Goal: Check status

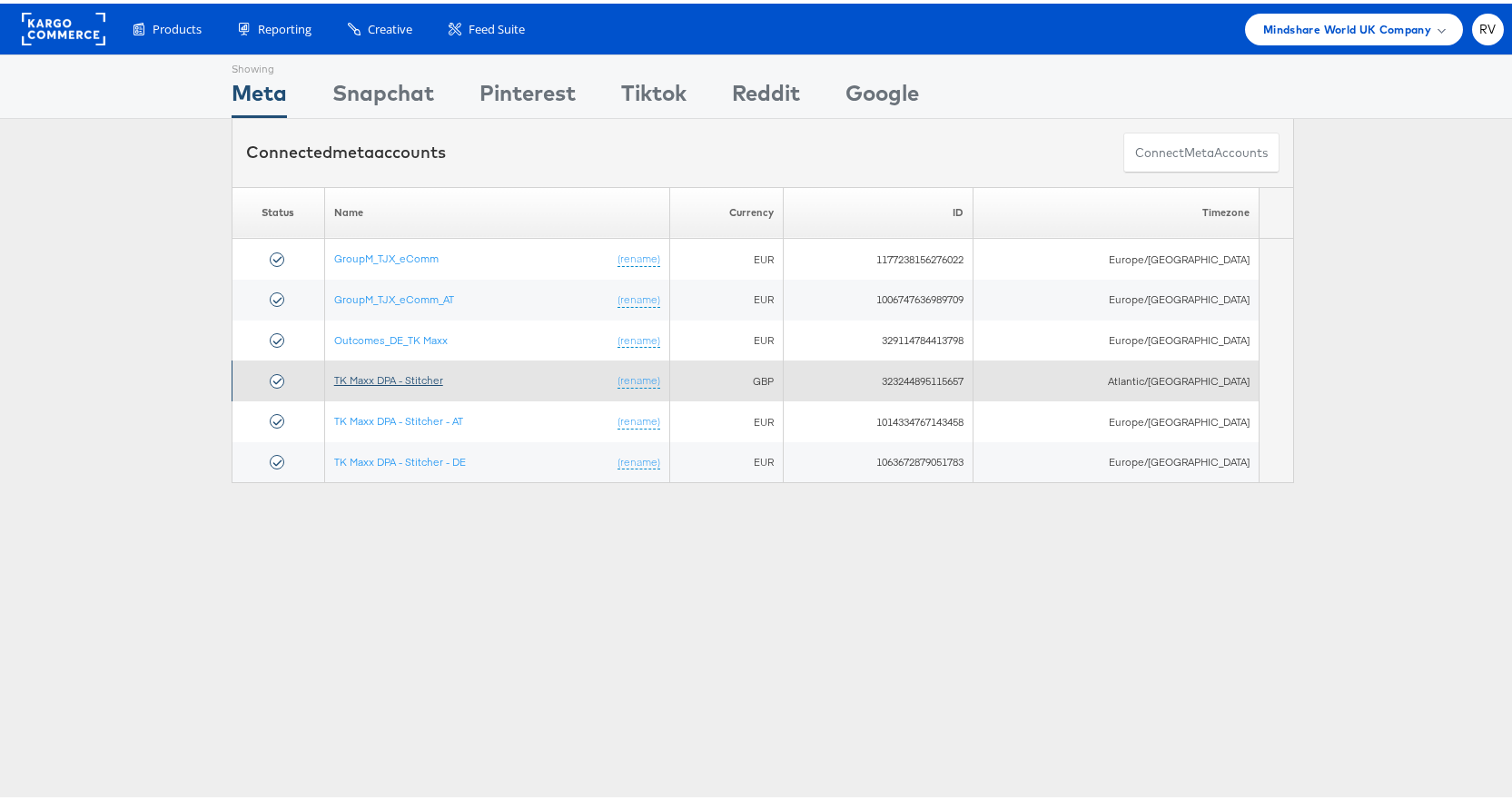
click at [419, 370] on link "TK Maxx DPA - Stitcher" at bounding box center [388, 377] width 109 height 14
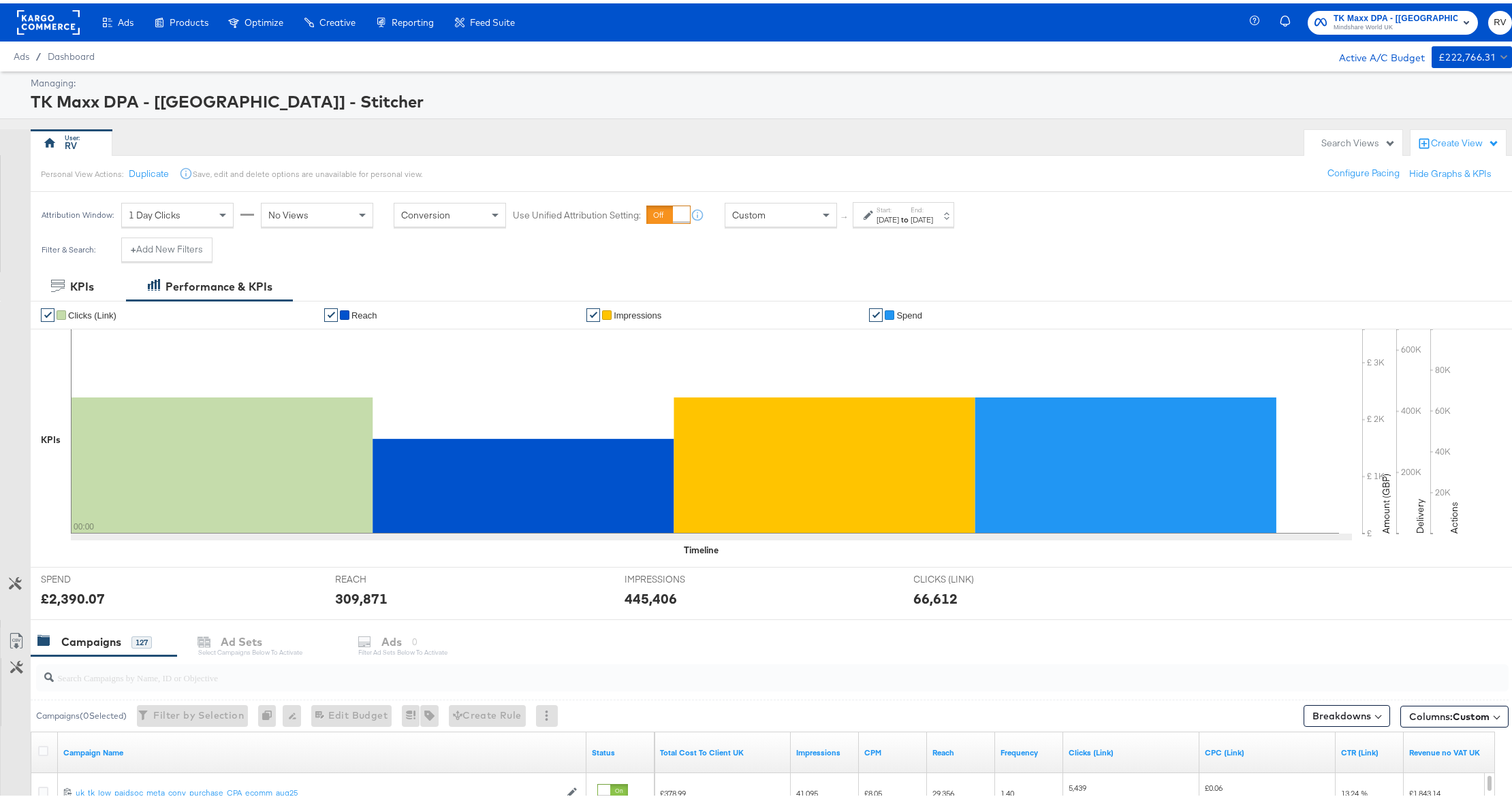
click at [933, 214] on div "[DATE]" at bounding box center [922, 216] width 23 height 11
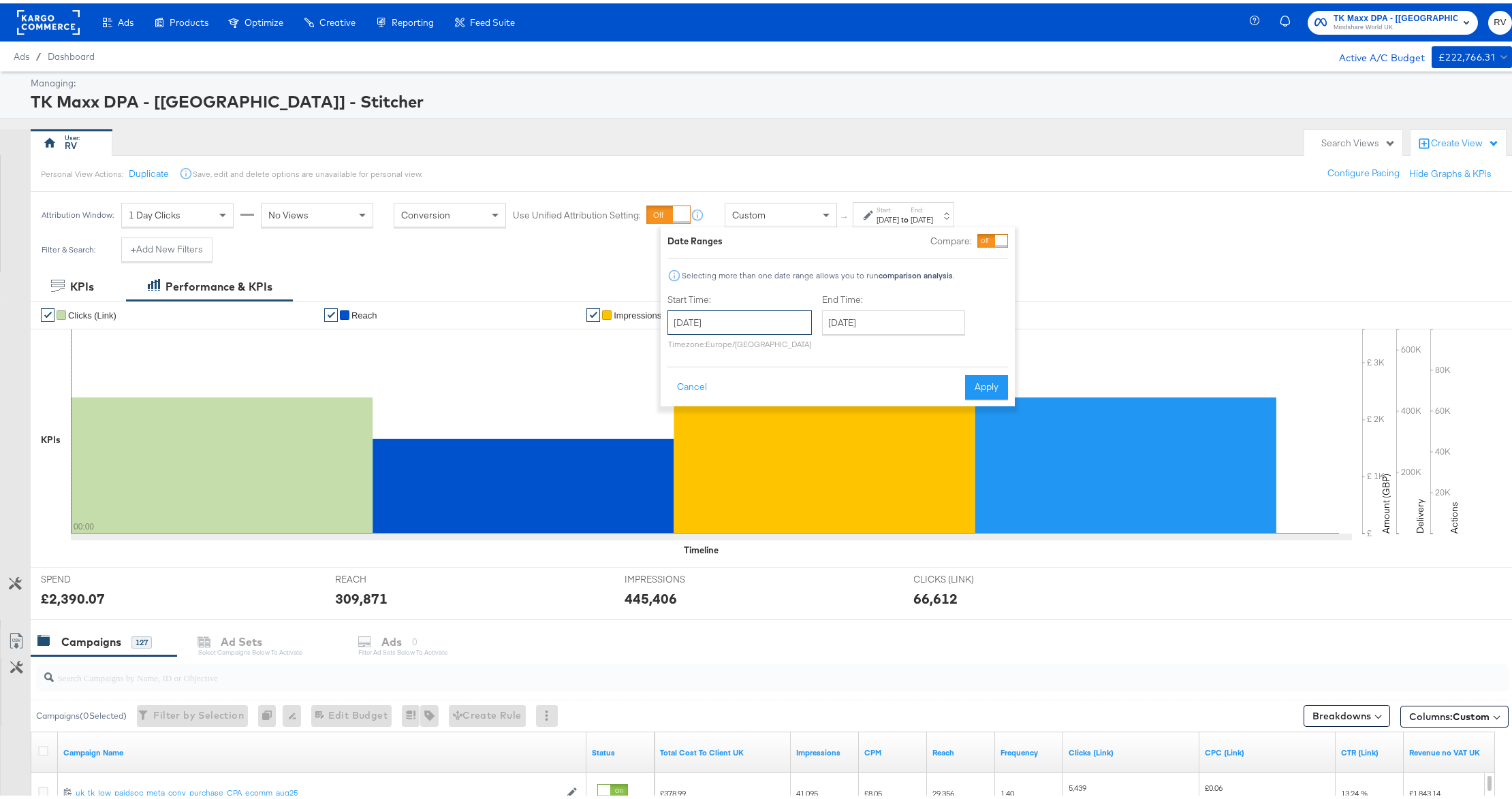
click at [738, 313] on input "[DATE]" at bounding box center [739, 318] width 145 height 24
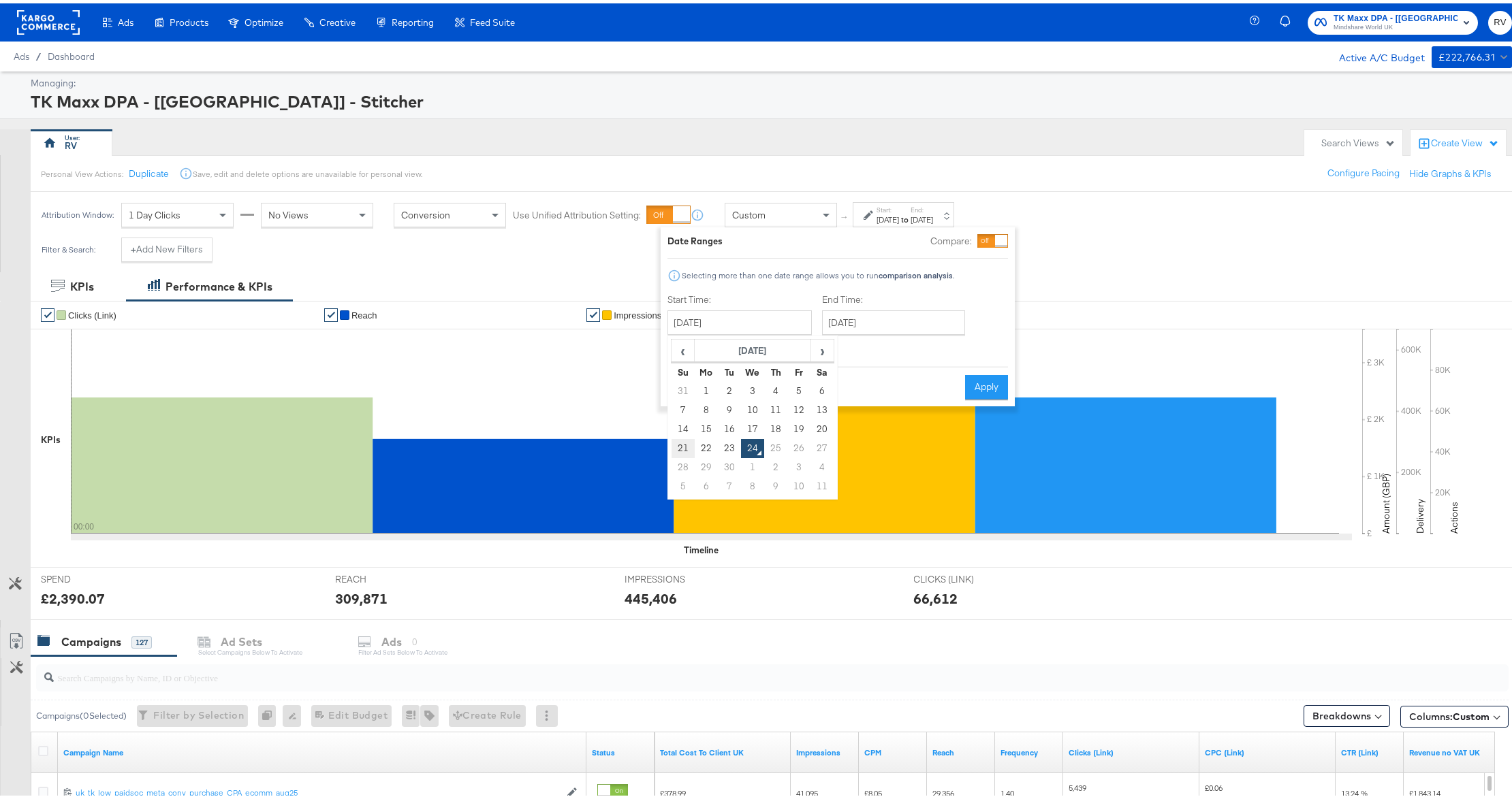
click at [674, 442] on td "21" at bounding box center [683, 445] width 23 height 19
type input "[DATE]"
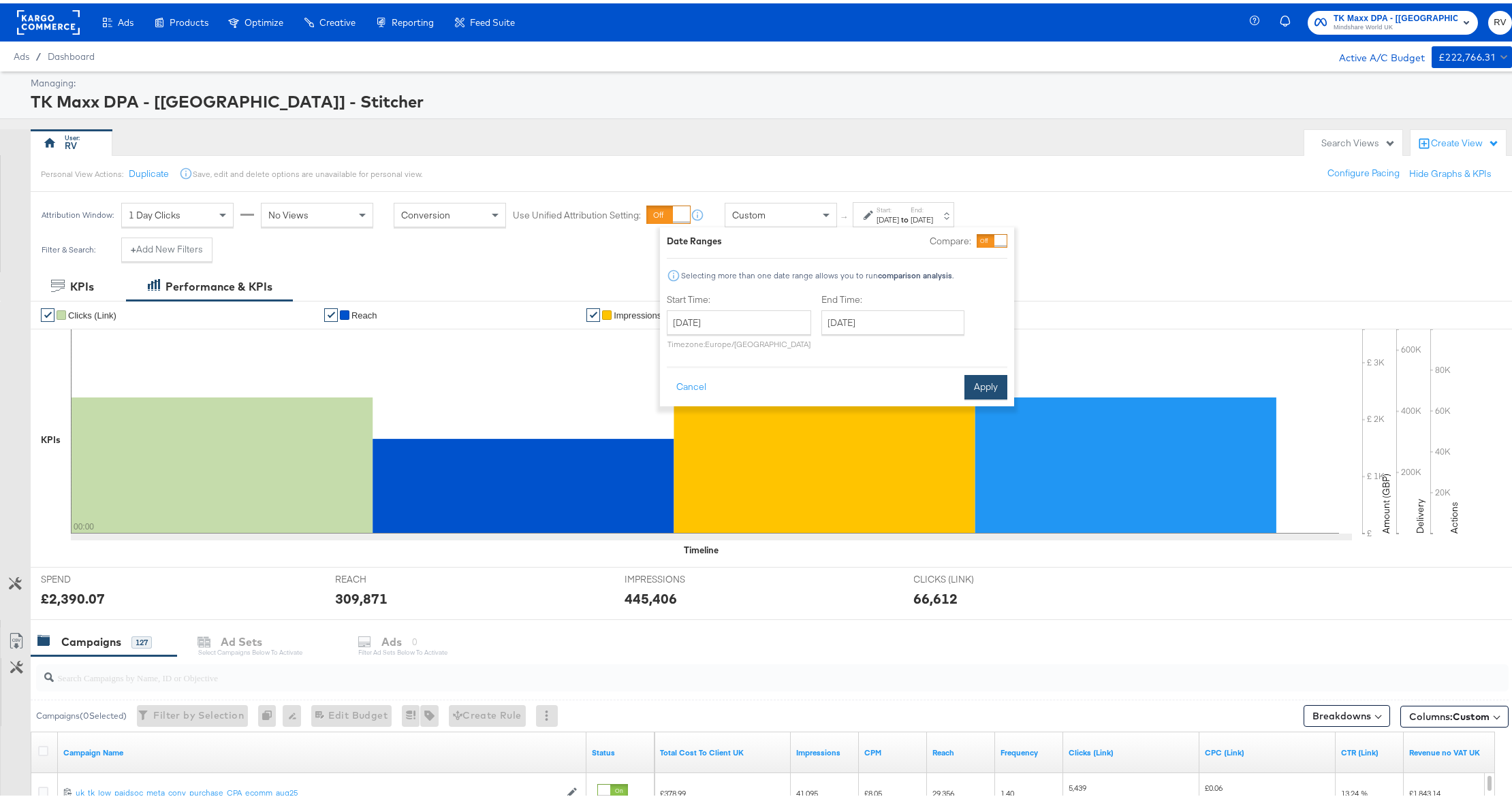
click at [995, 377] on button "Apply" at bounding box center [986, 384] width 43 height 24
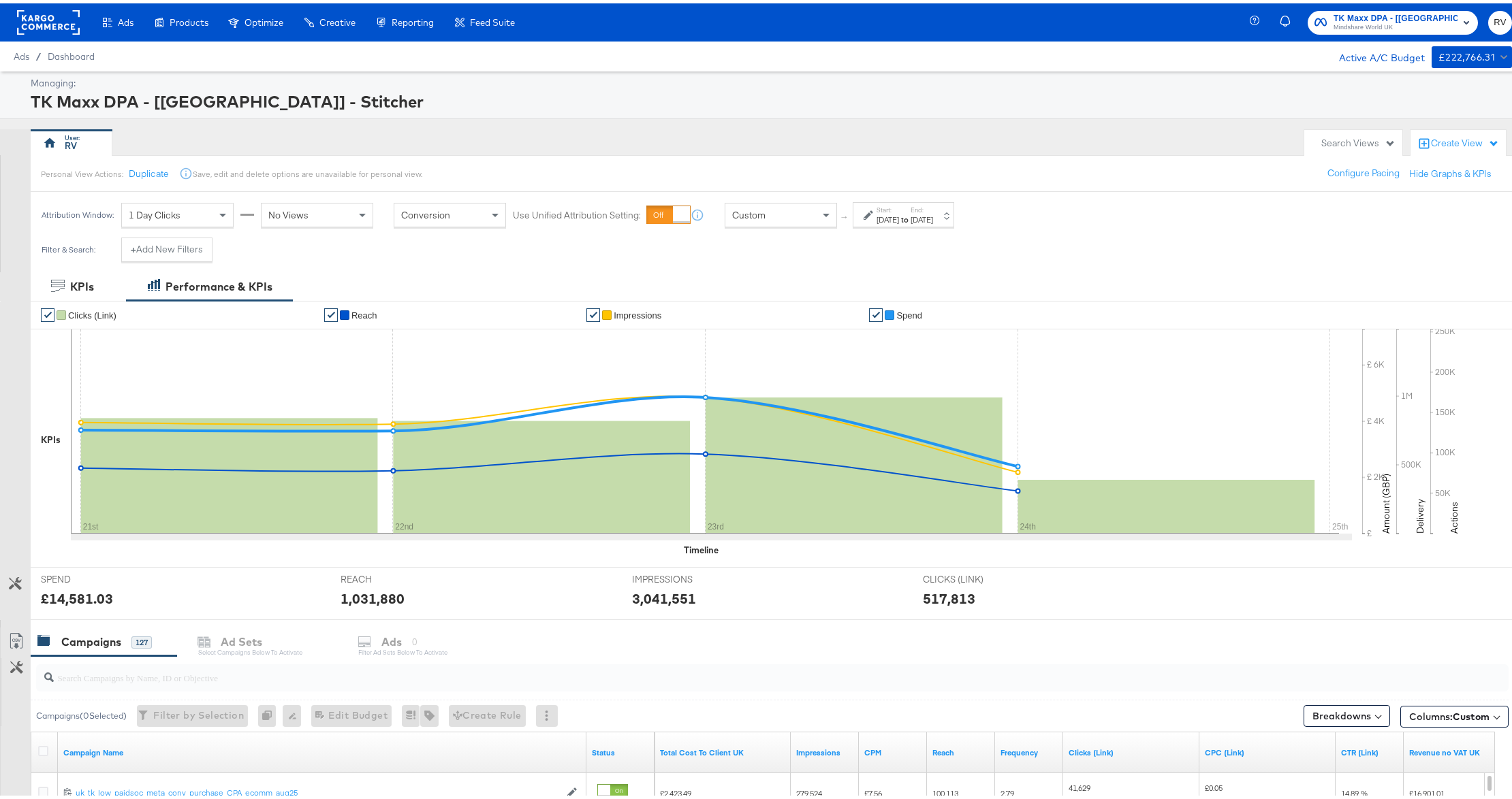
click at [899, 213] on div "[DATE]" at bounding box center [887, 216] width 23 height 11
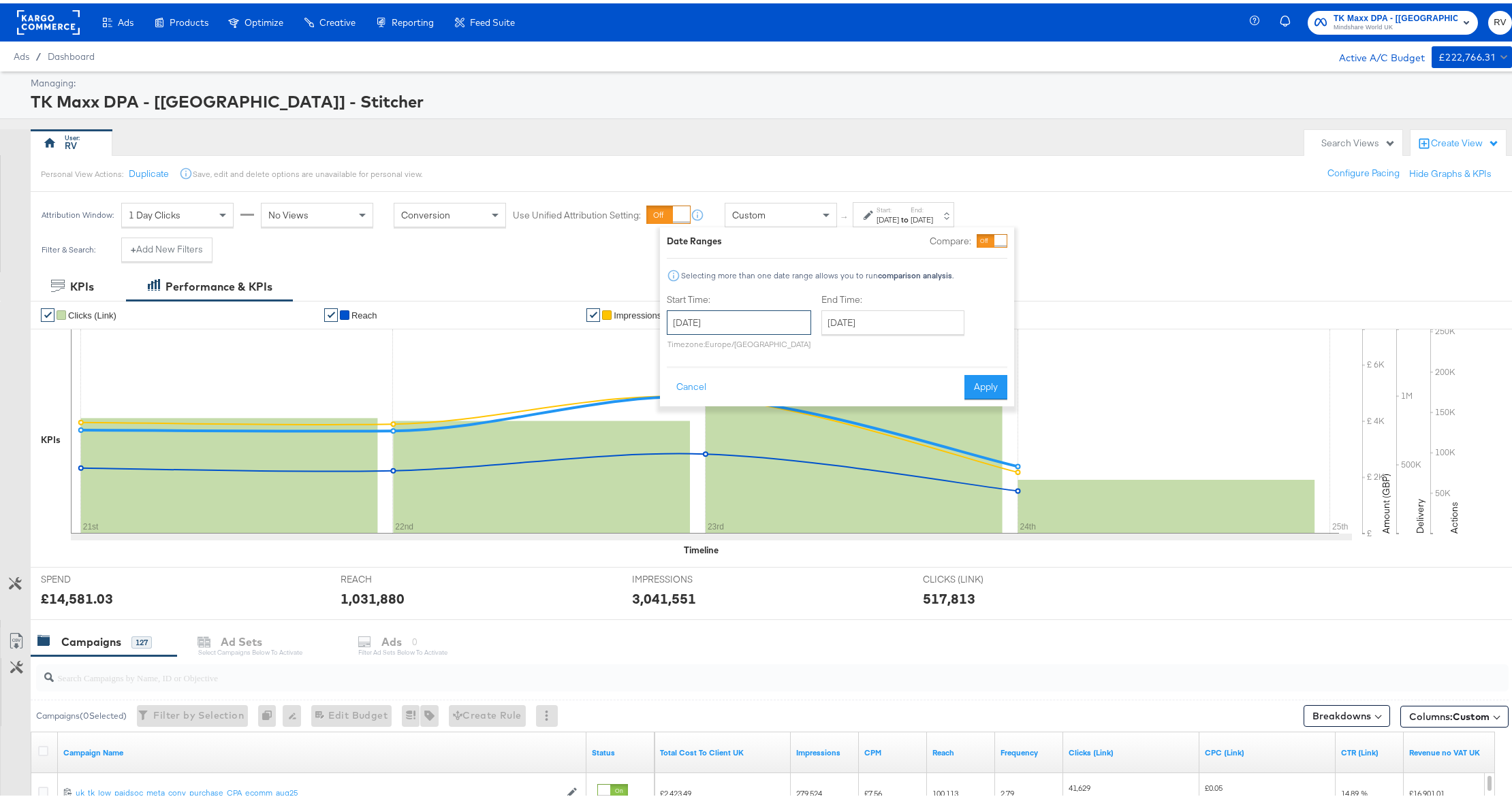
click at [751, 325] on input "[DATE]" at bounding box center [738, 318] width 145 height 24
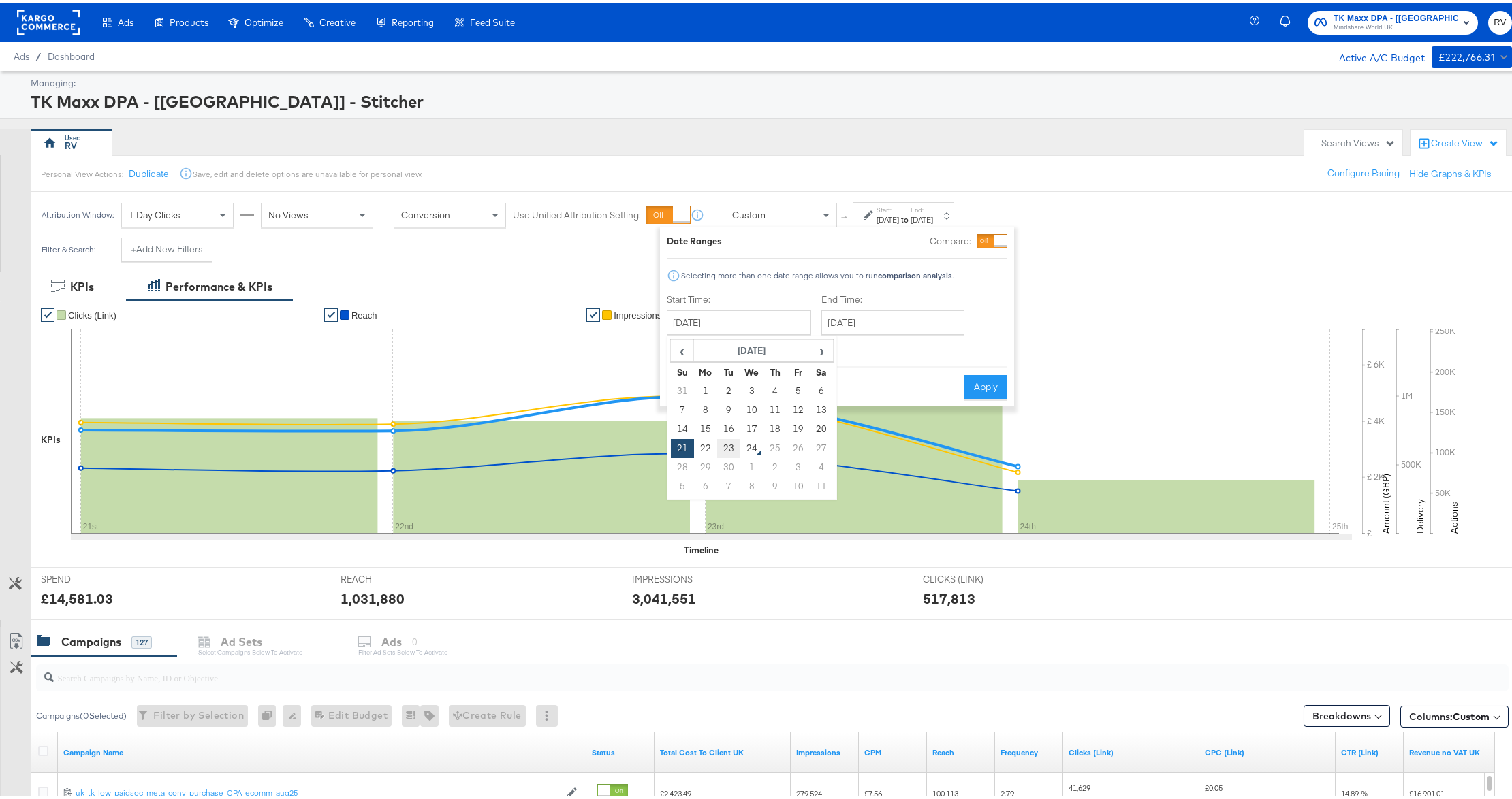
click at [729, 450] on td "23" at bounding box center [729, 445] width 23 height 19
click at [729, 450] on rect at bounding box center [854, 462] width 297 height 136
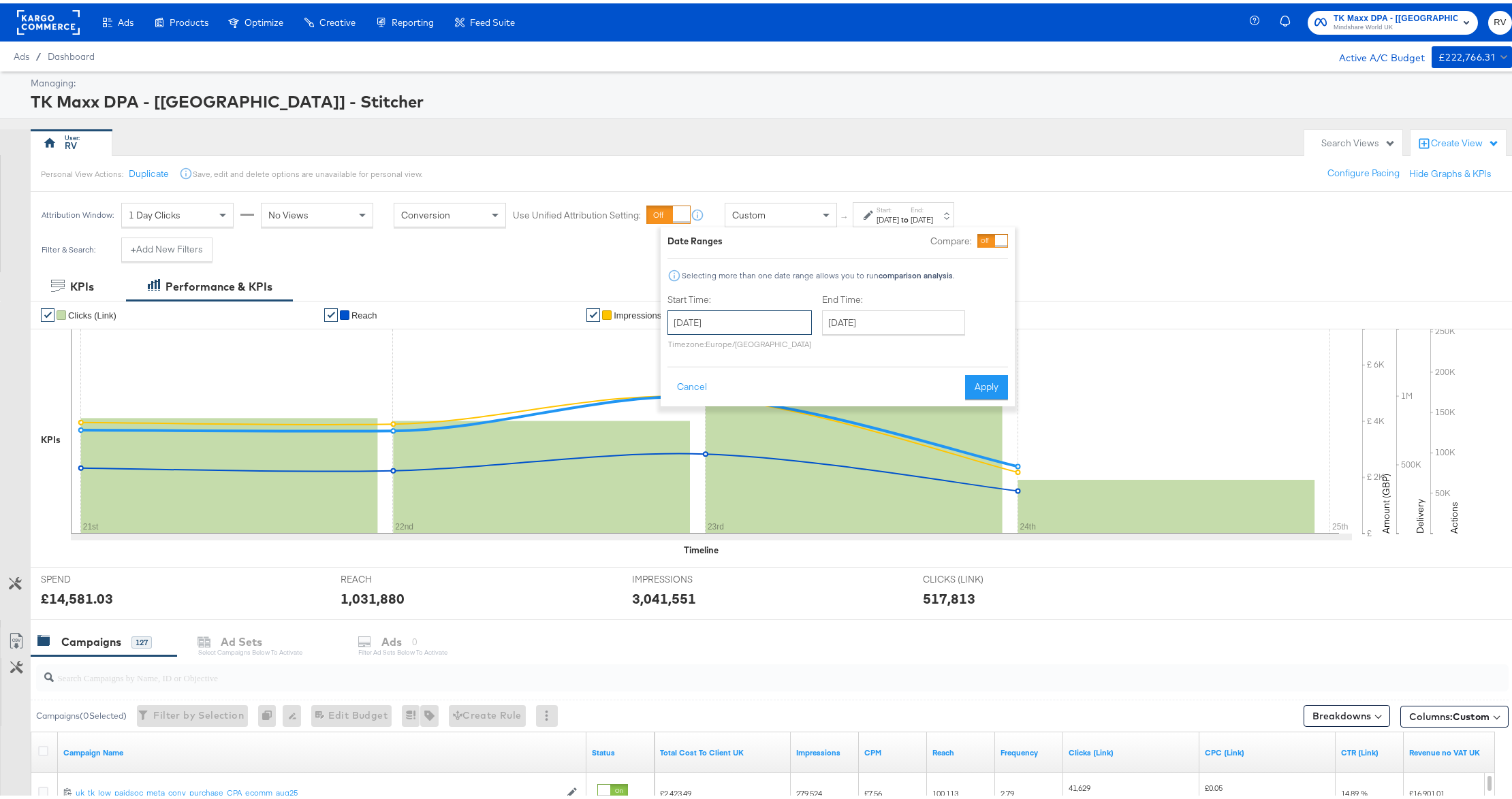
click at [788, 326] on input "[DATE]" at bounding box center [739, 318] width 145 height 24
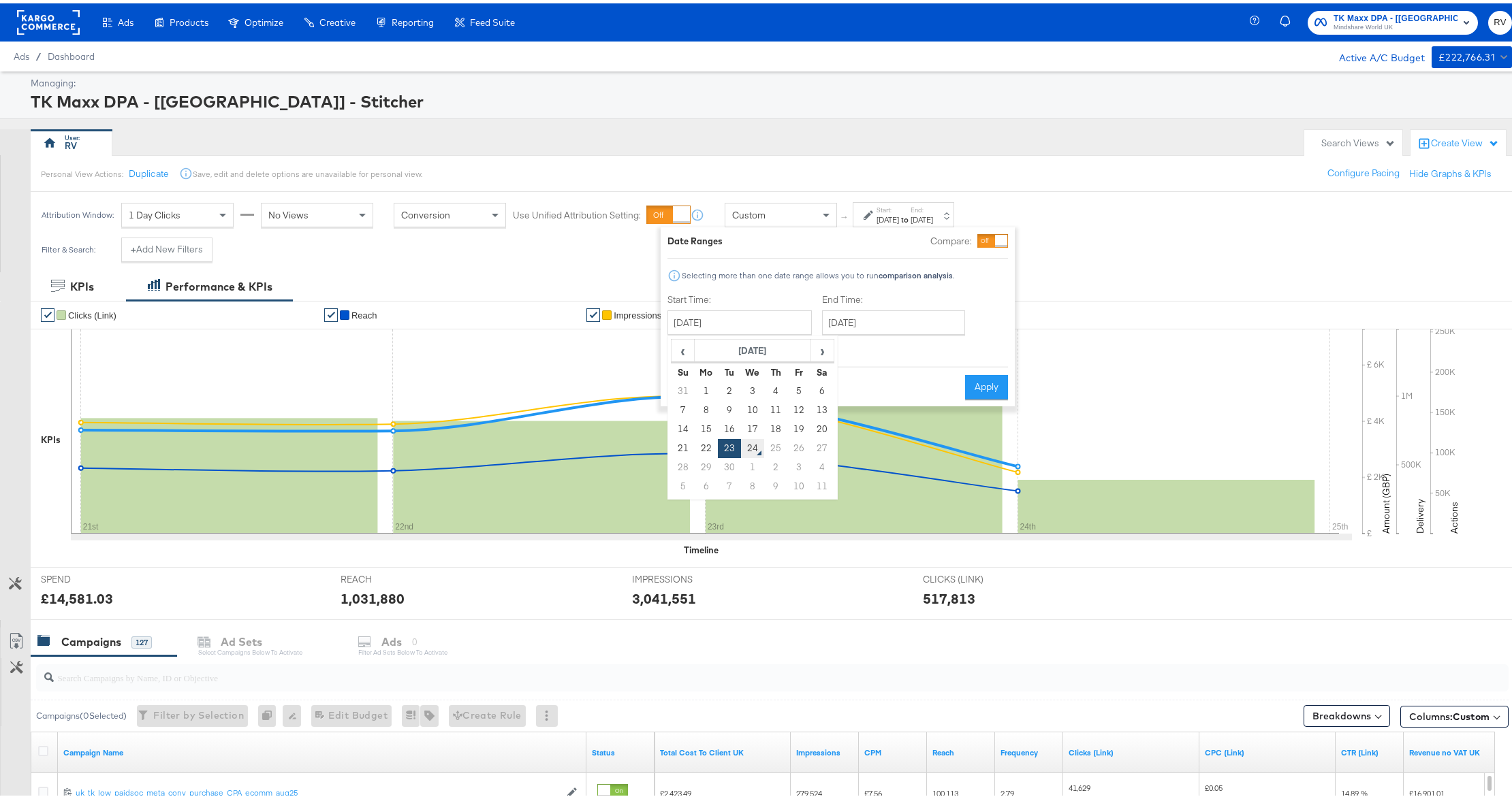
click at [757, 448] on td "24" at bounding box center [753, 445] width 23 height 19
type input "[DATE]"
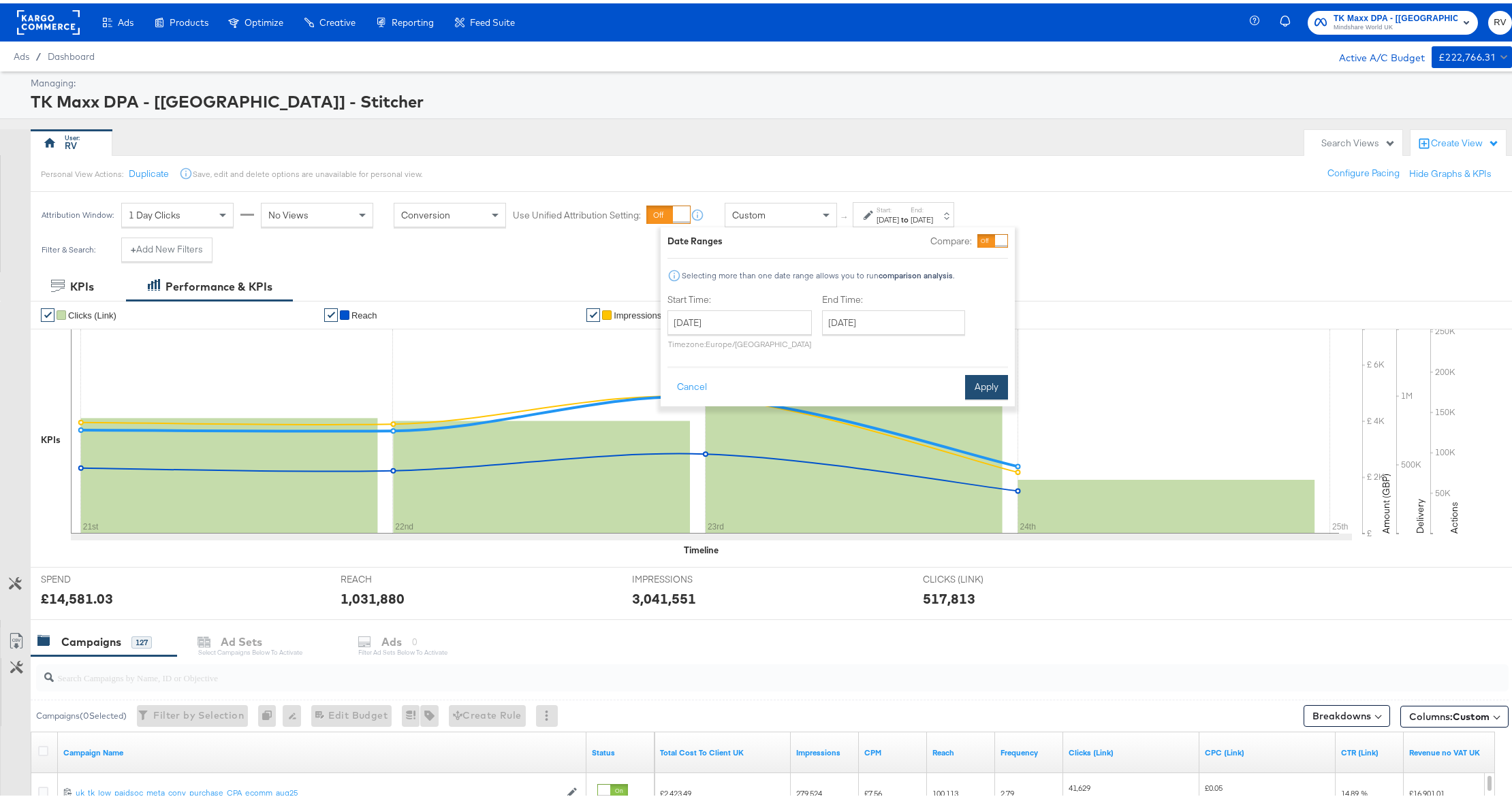
click at [976, 382] on button "Apply" at bounding box center [986, 384] width 43 height 24
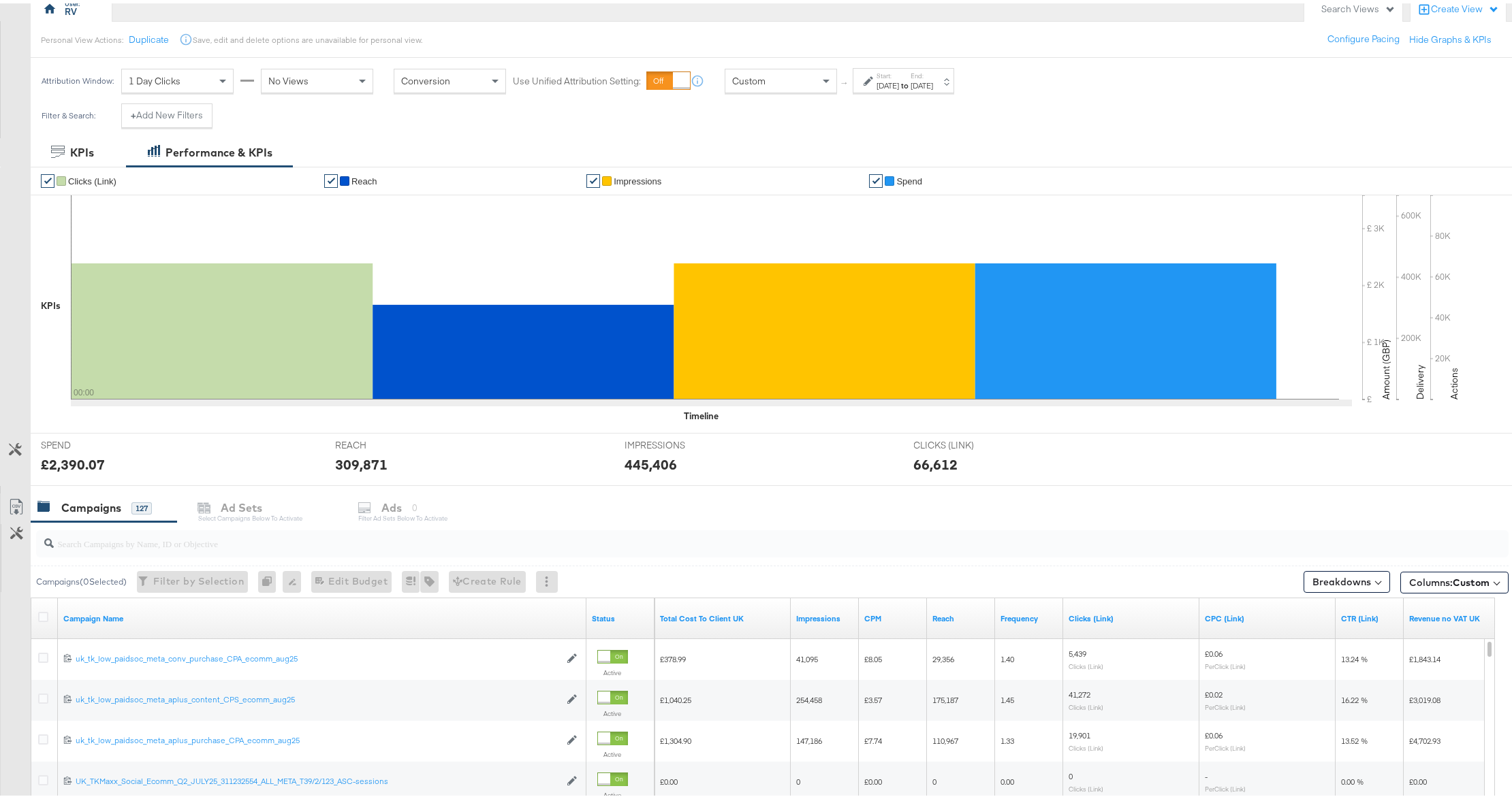
scroll to position [123, 0]
